Goal: Information Seeking & Learning: Learn about a topic

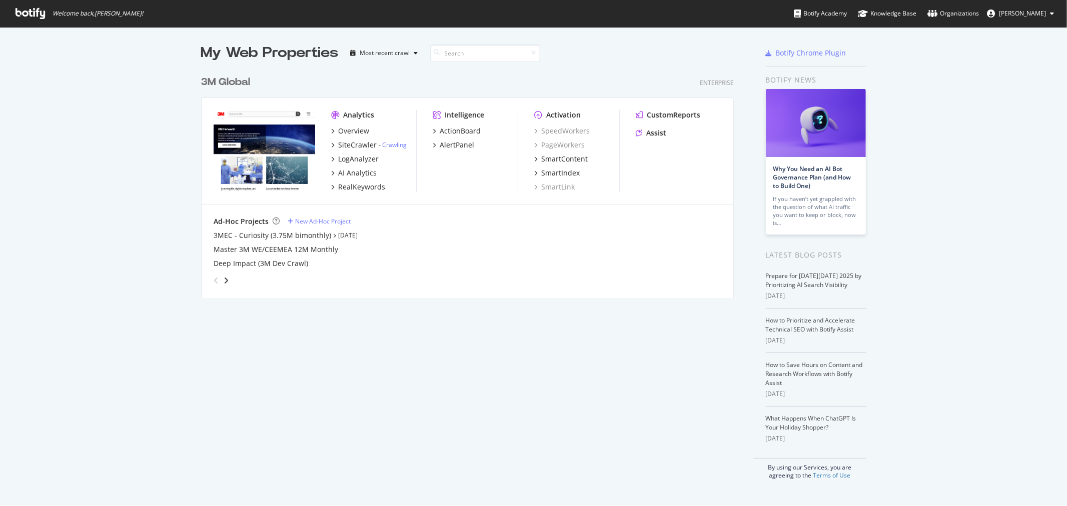
scroll to position [498, 1050]
click at [809, 167] on link "Why You Need an AI Bot Governance Plan (and How to Build One)" at bounding box center [812, 178] width 78 height 26
click at [235, 84] on div "3M Global" at bounding box center [225, 82] width 49 height 15
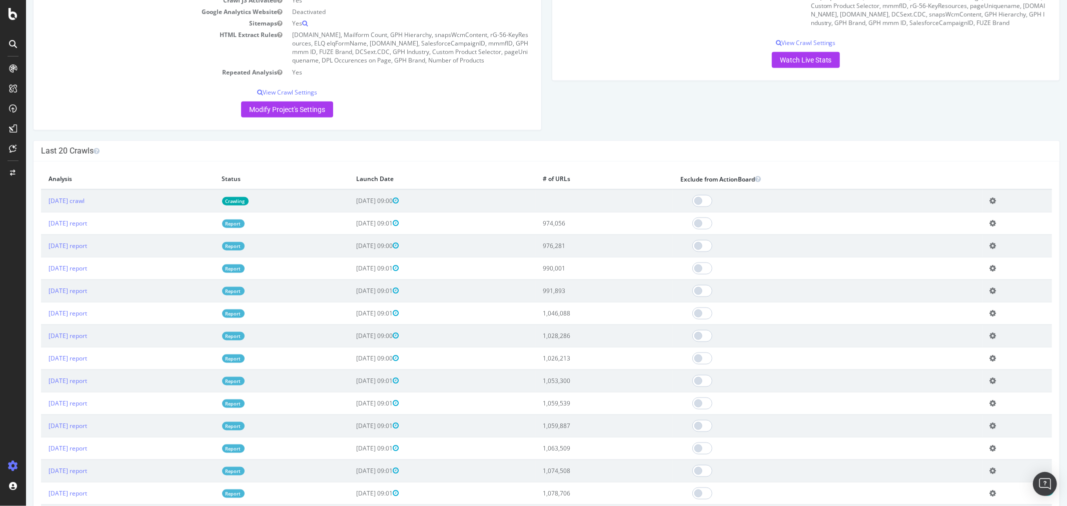
scroll to position [944, 0]
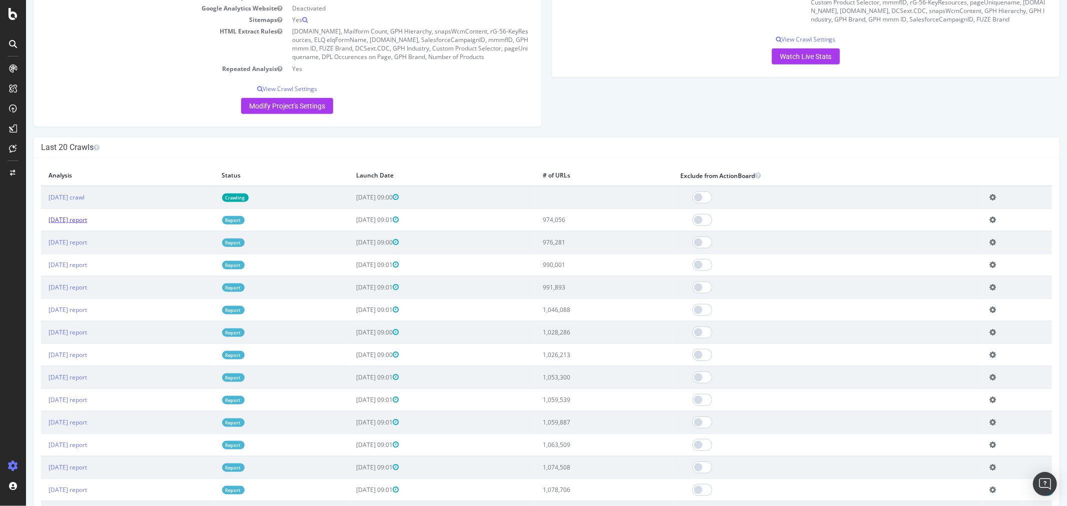
click at [81, 224] on link "[DATE] report" at bounding box center [67, 220] width 39 height 9
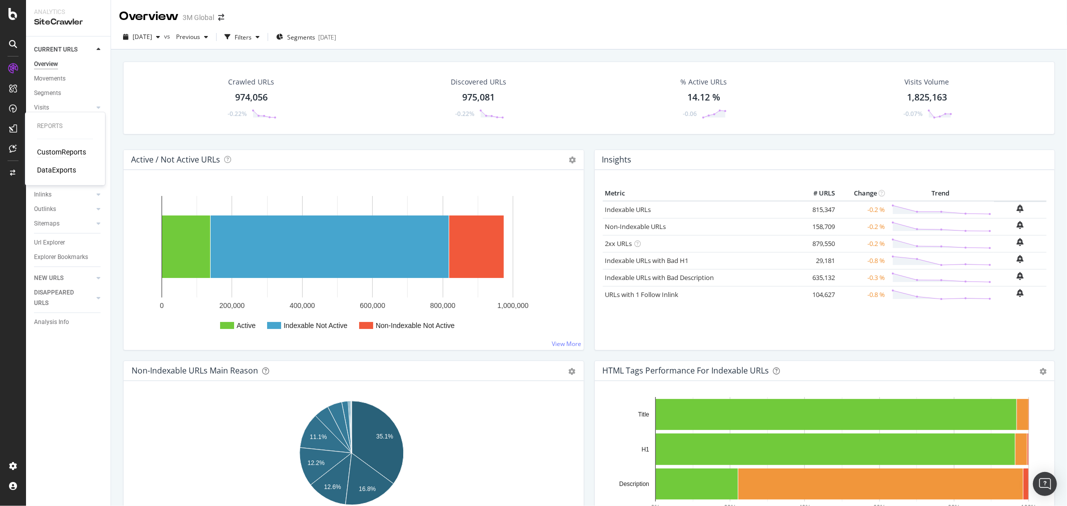
click at [65, 151] on div "CustomReports" at bounding box center [61, 153] width 49 height 10
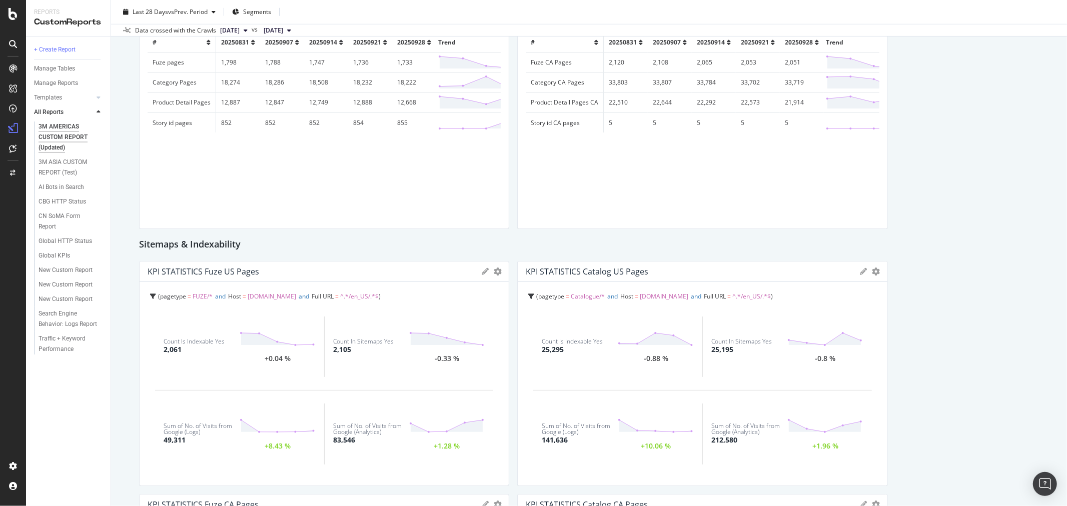
scroll to position [833, 0]
click at [74, 160] on div "RealKeywords" at bounding box center [59, 165] width 45 height 10
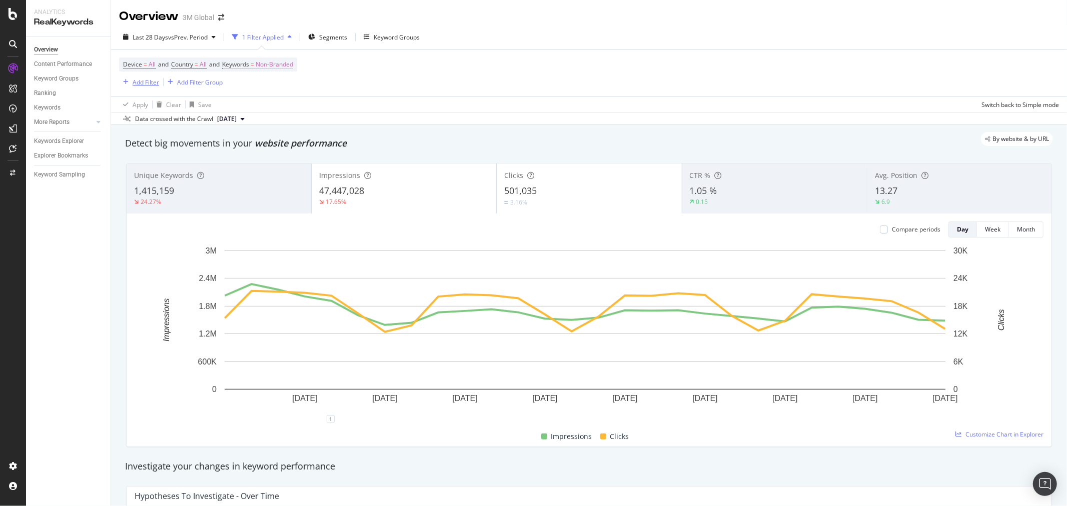
click at [146, 82] on div "Add Filter" at bounding box center [146, 82] width 27 height 9
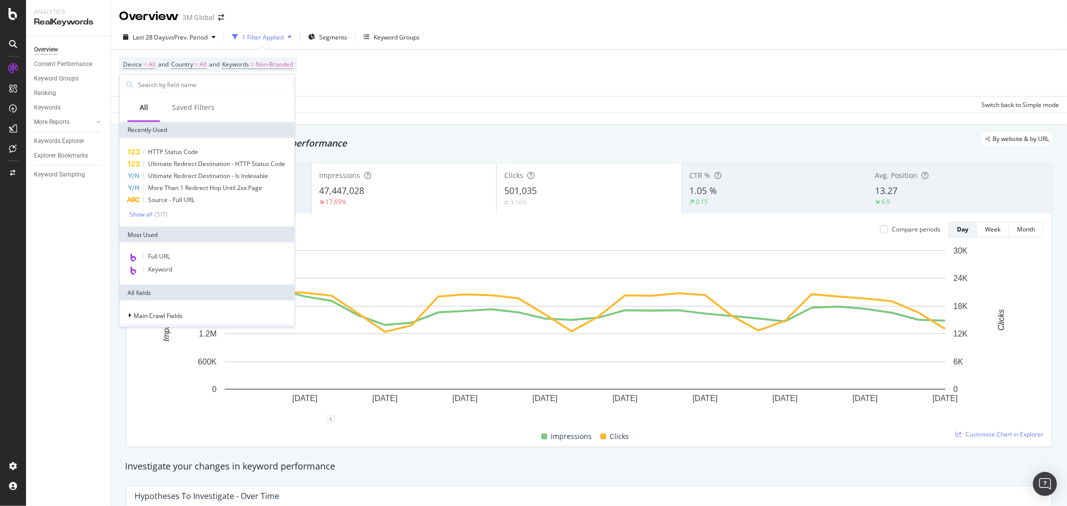
click at [371, 75] on div "Device = All and Country = All and Keywords = Non-Branded Add Filter Add Filter…" at bounding box center [589, 73] width 940 height 47
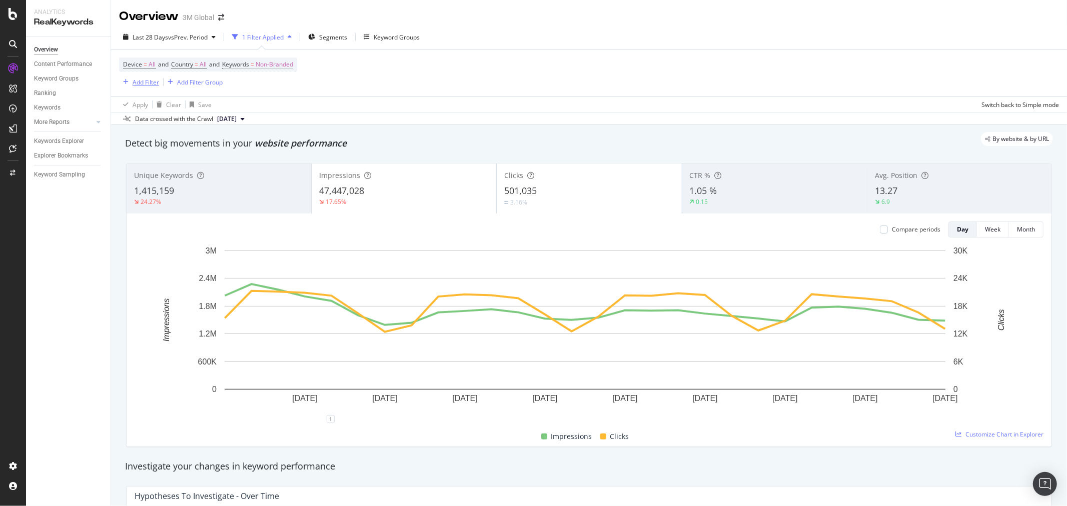
click at [143, 82] on div "Add Filter" at bounding box center [146, 82] width 27 height 9
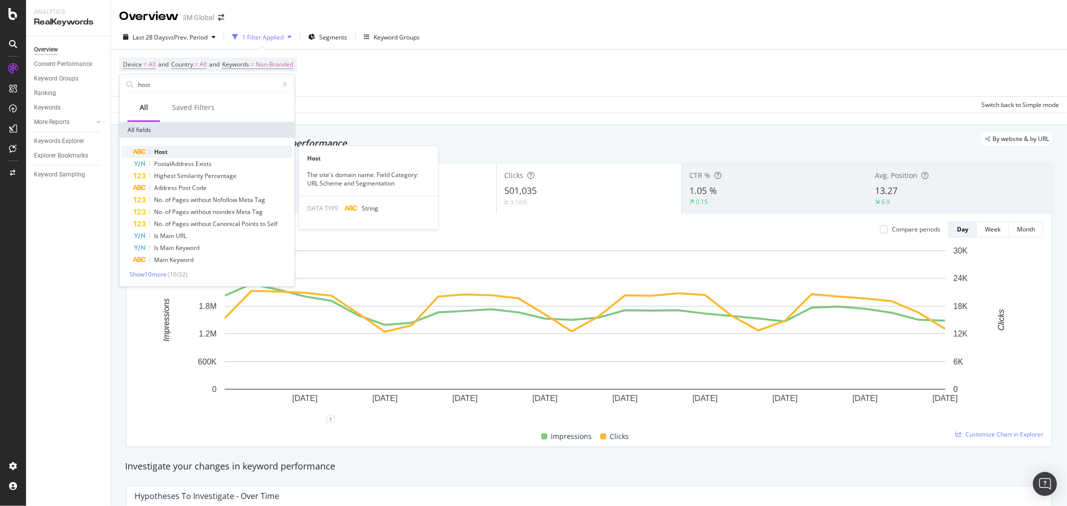
type input "host"
click at [188, 147] on div "Host" at bounding box center [213, 152] width 159 height 12
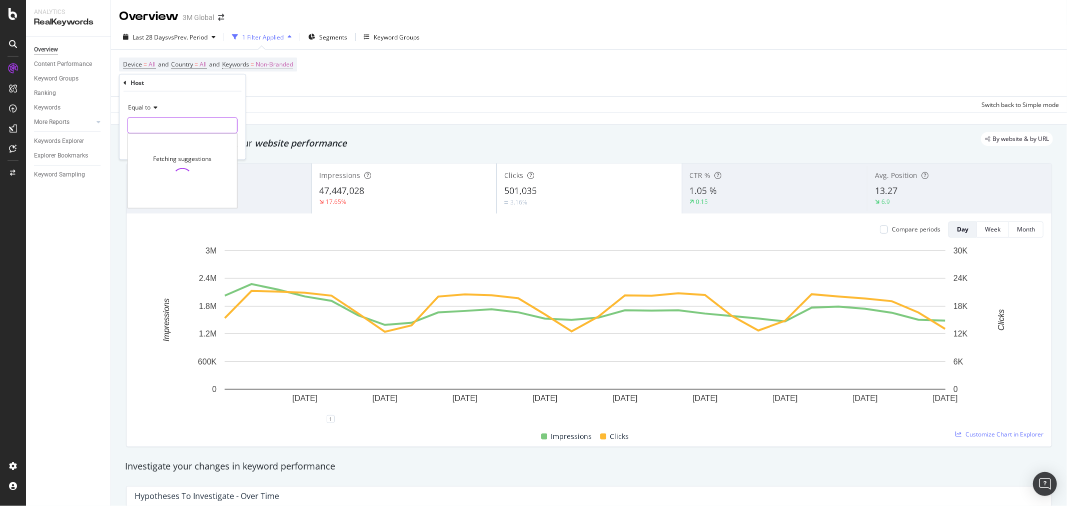
click at [176, 125] on input "text" at bounding box center [182, 126] width 109 height 16
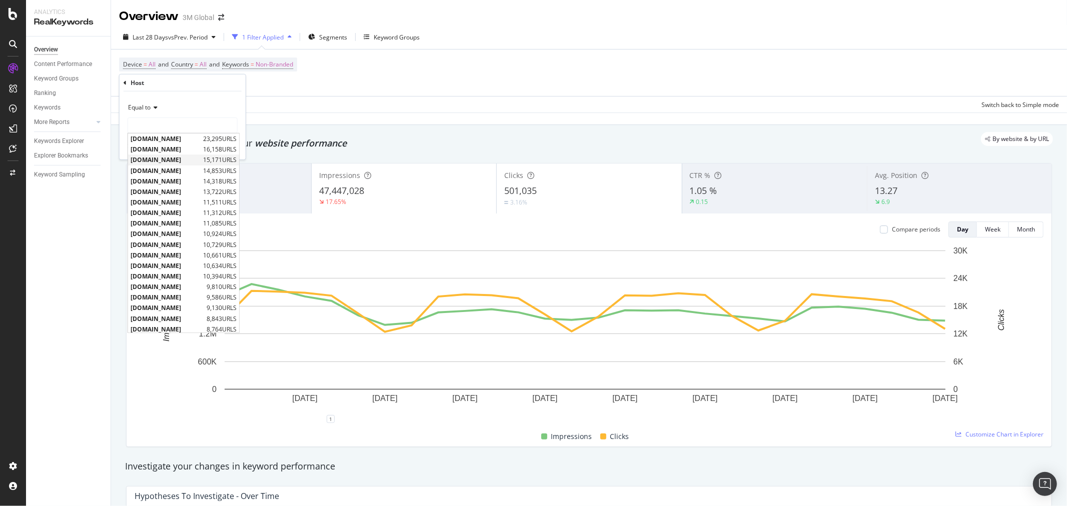
click at [168, 156] on span "[DOMAIN_NAME]" at bounding box center [166, 160] width 70 height 9
type input "[DOMAIN_NAME]"
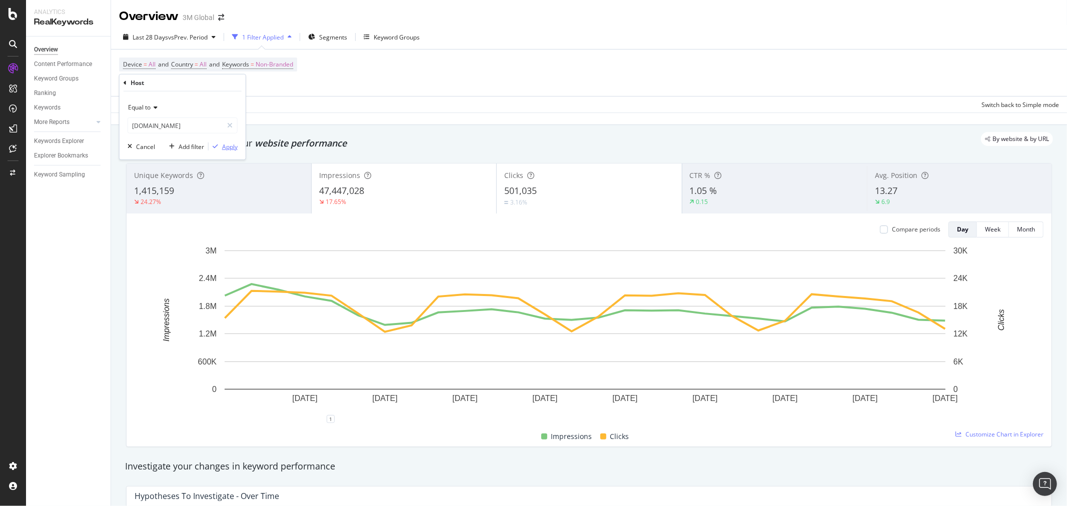
click at [234, 148] on div "Apply" at bounding box center [230, 146] width 16 height 9
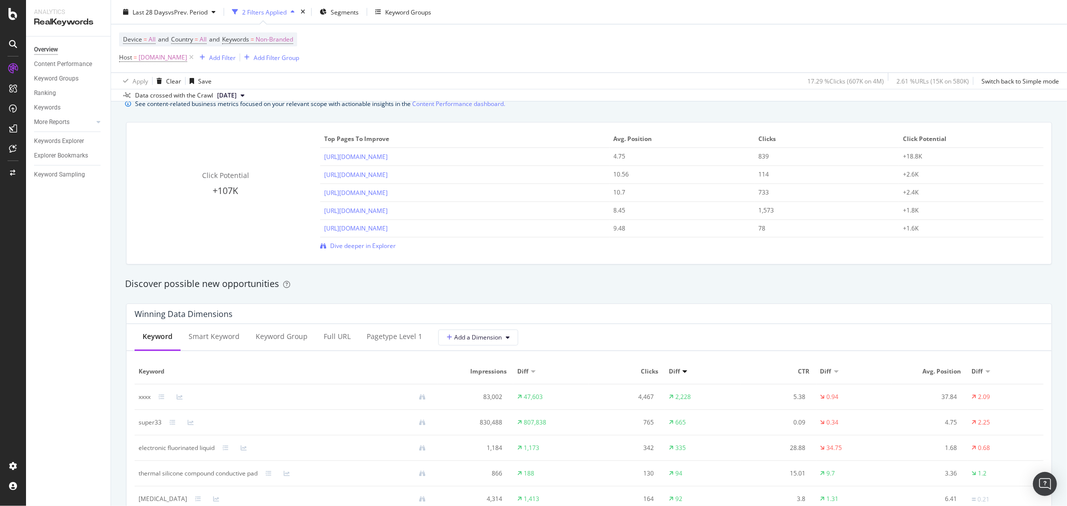
scroll to position [778, 0]
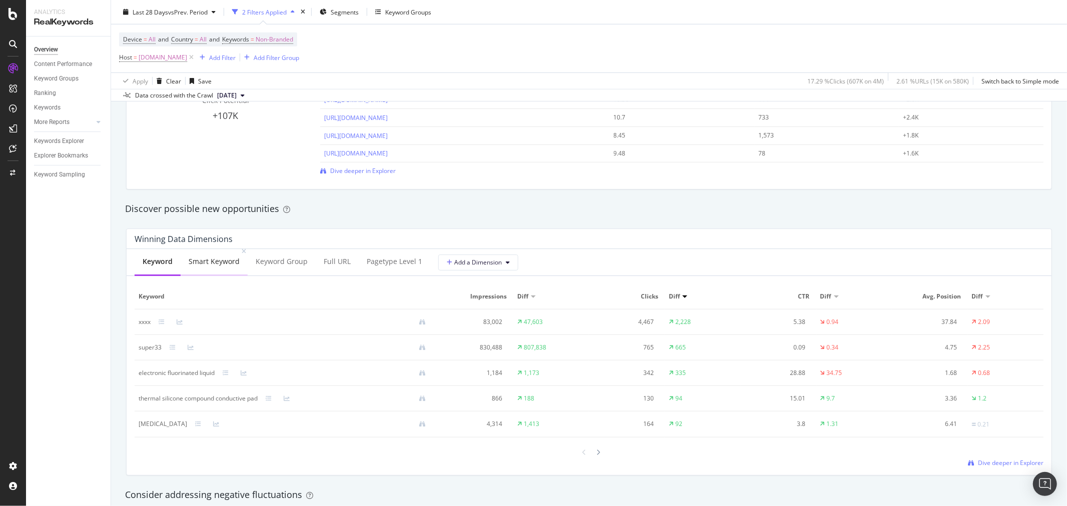
click at [222, 258] on div "Smart Keyword" at bounding box center [214, 262] width 51 height 10
click at [287, 263] on div "Keyword Group" at bounding box center [282, 262] width 52 height 10
click at [337, 262] on div "Full URL" at bounding box center [337, 262] width 27 height 10
click at [161, 267] on div "Keyword" at bounding box center [157, 262] width 29 height 10
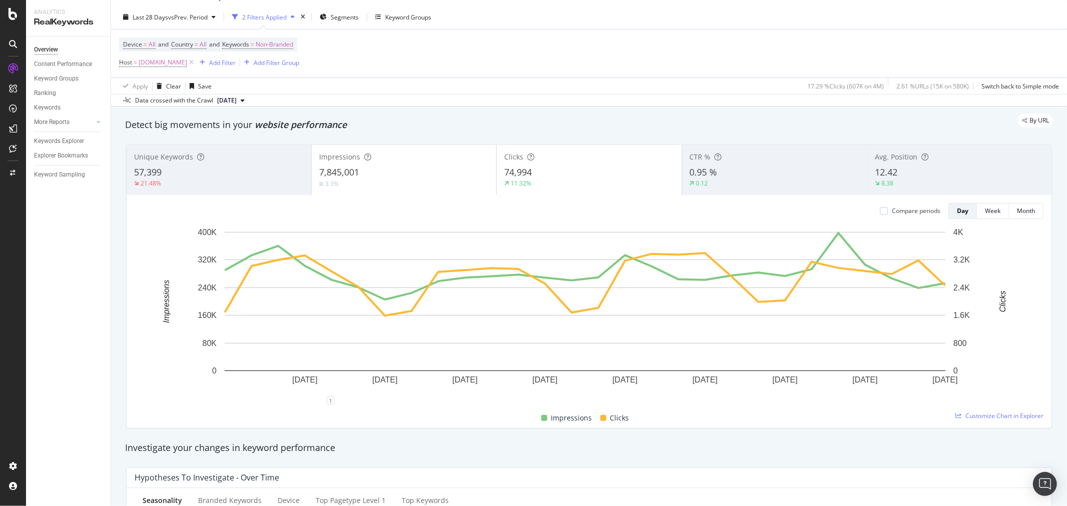
scroll to position [0, 0]
